Goal: Understand process/instructions: Learn how to perform a task or action

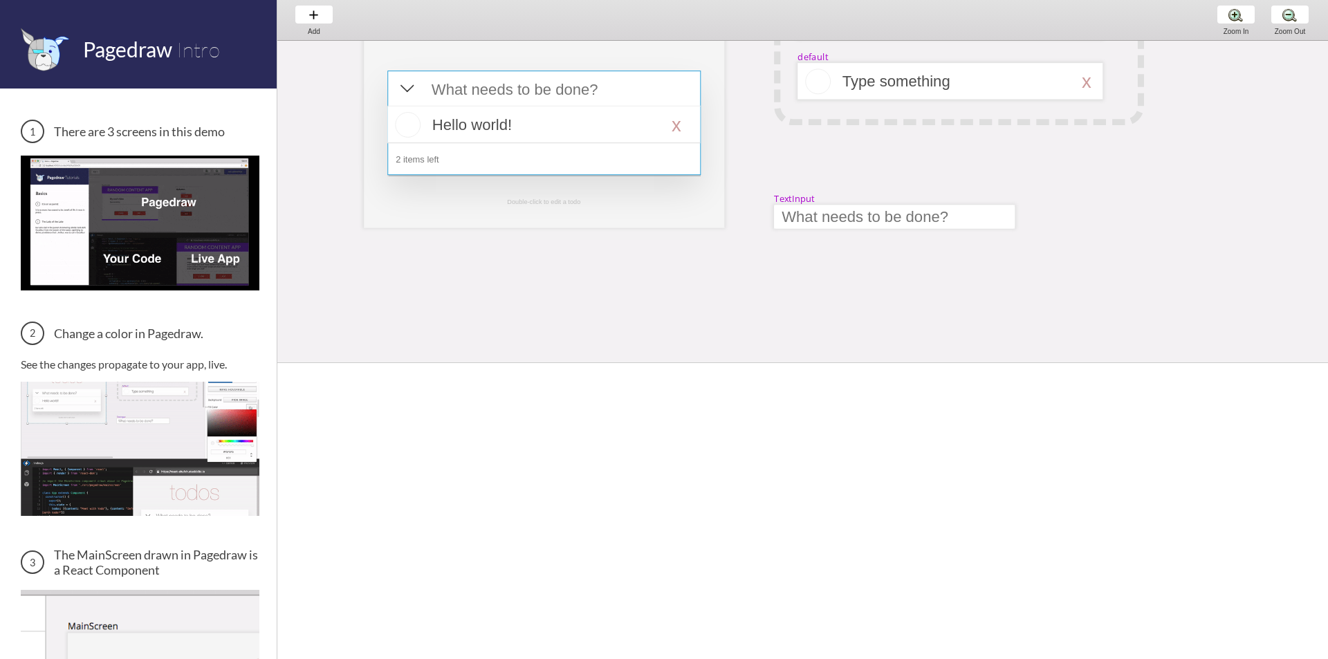
scroll to position [138, 0]
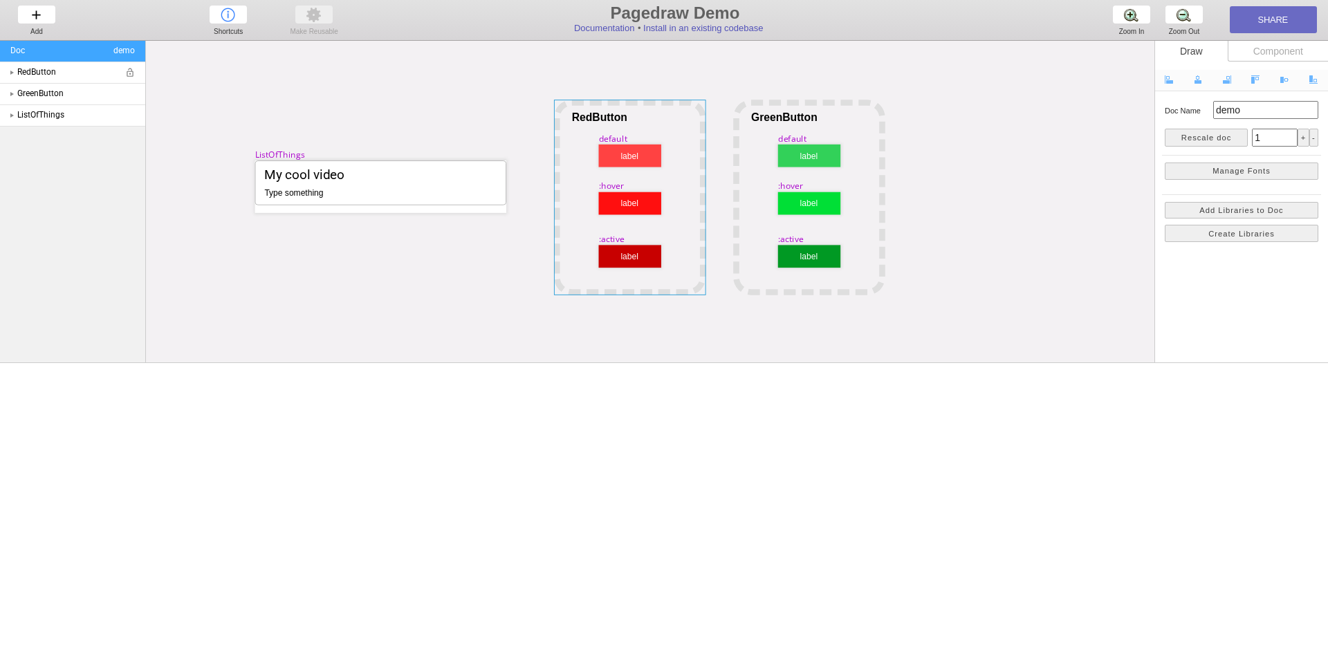
click at [41, 75] on span "RedButton" at bounding box center [69, 72] width 105 height 12
select select "1"
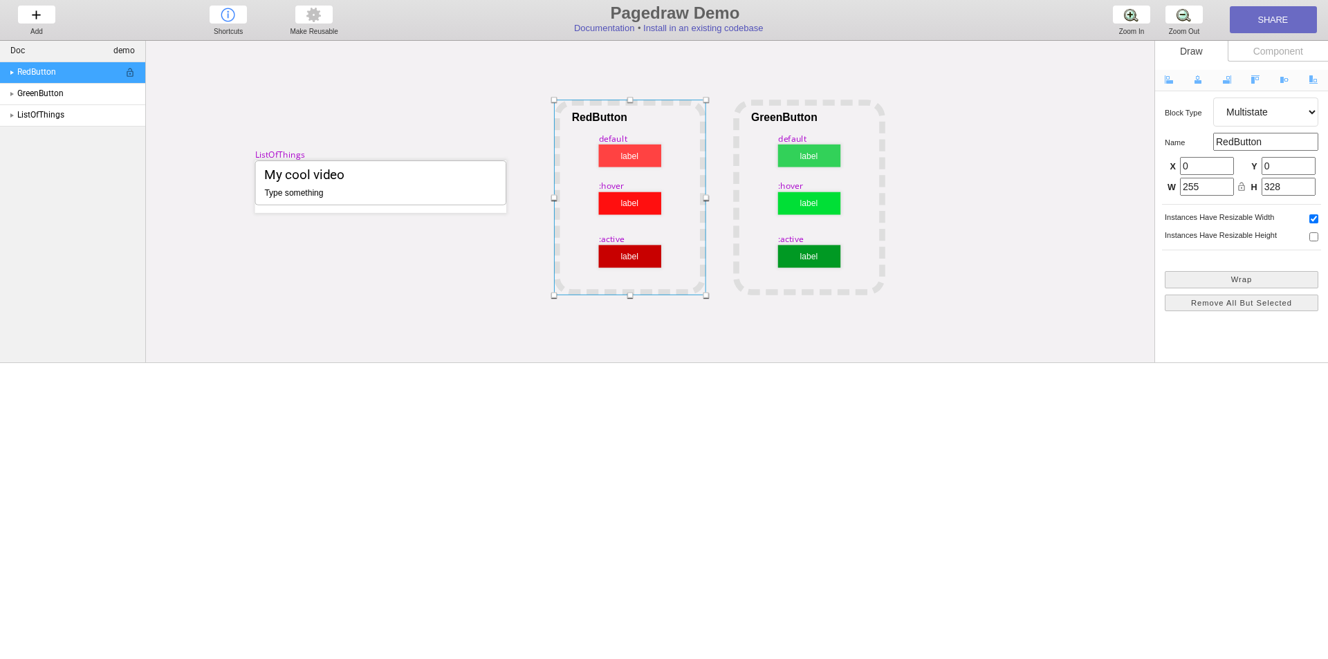
click at [14, 70] on div at bounding box center [12, 72] width 10 height 20
click at [41, 89] on span ":active" at bounding box center [75, 94] width 95 height 12
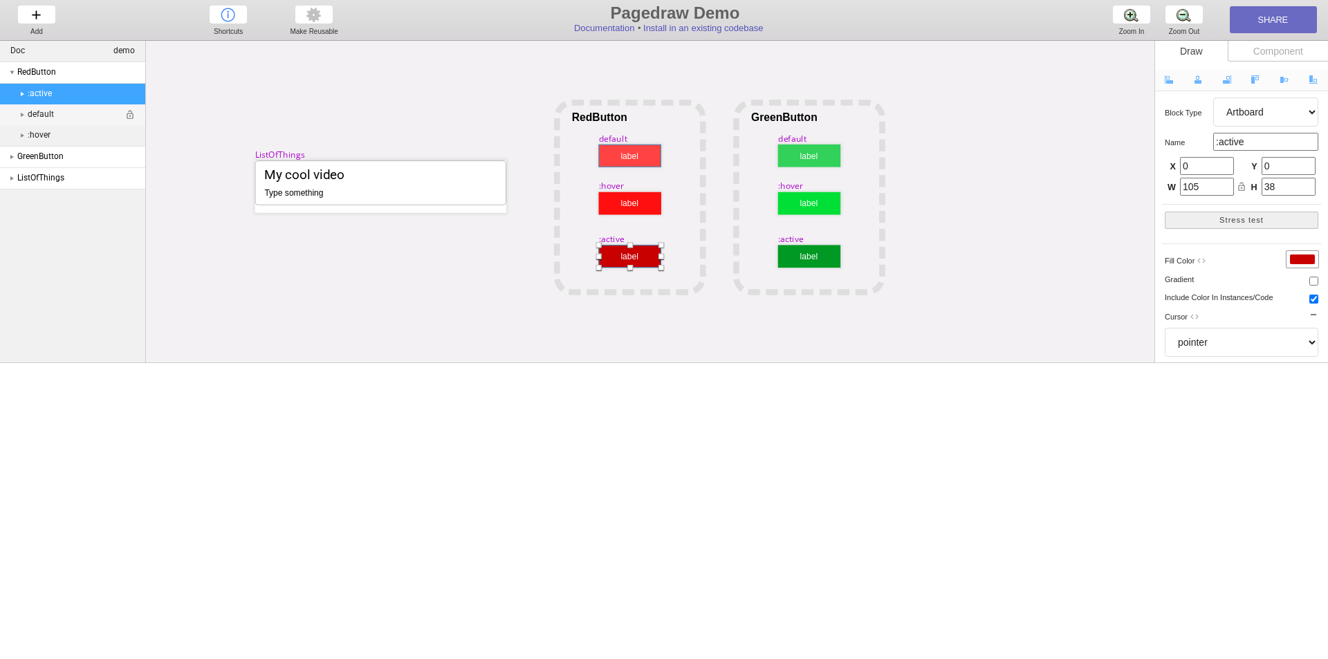
click at [45, 115] on span "default" at bounding box center [75, 115] width 95 height 12
click at [59, 80] on div "RedButton lock_open" at bounding box center [76, 72] width 118 height 20
select select "1"
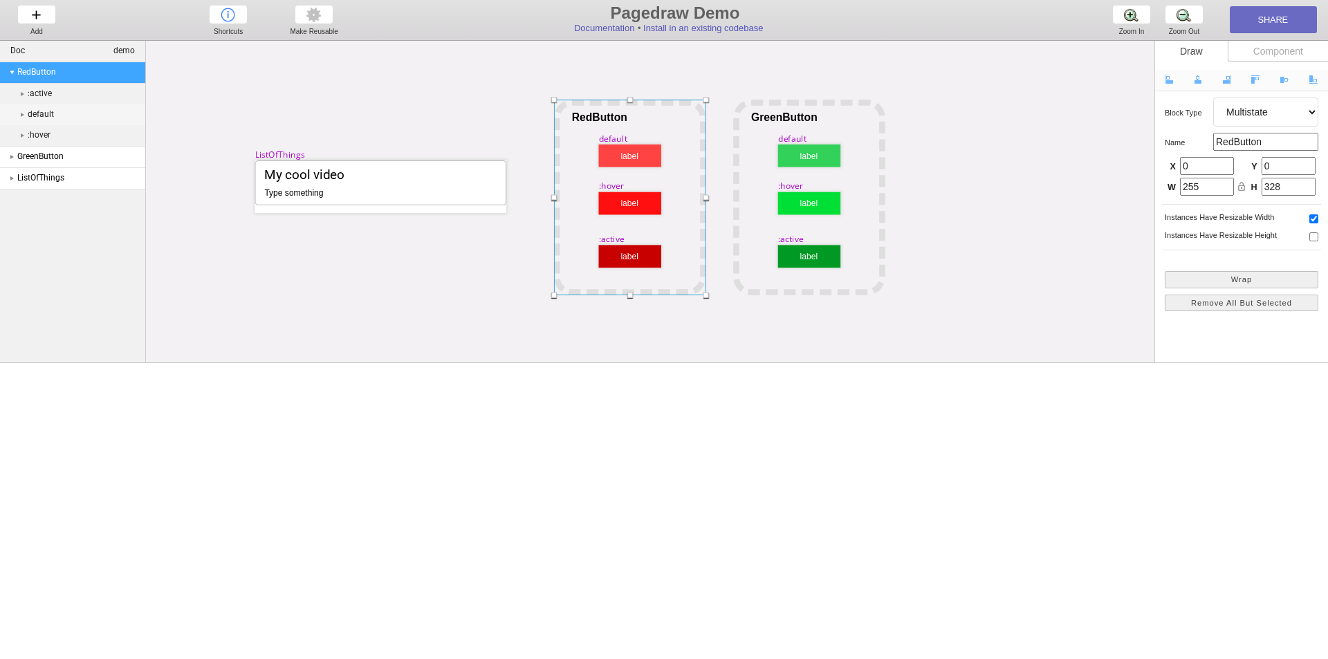
click at [62, 47] on div "Doc demo" at bounding box center [72, 51] width 145 height 21
